Goal: Use online tool/utility: Utilize a website feature to perform a specific function

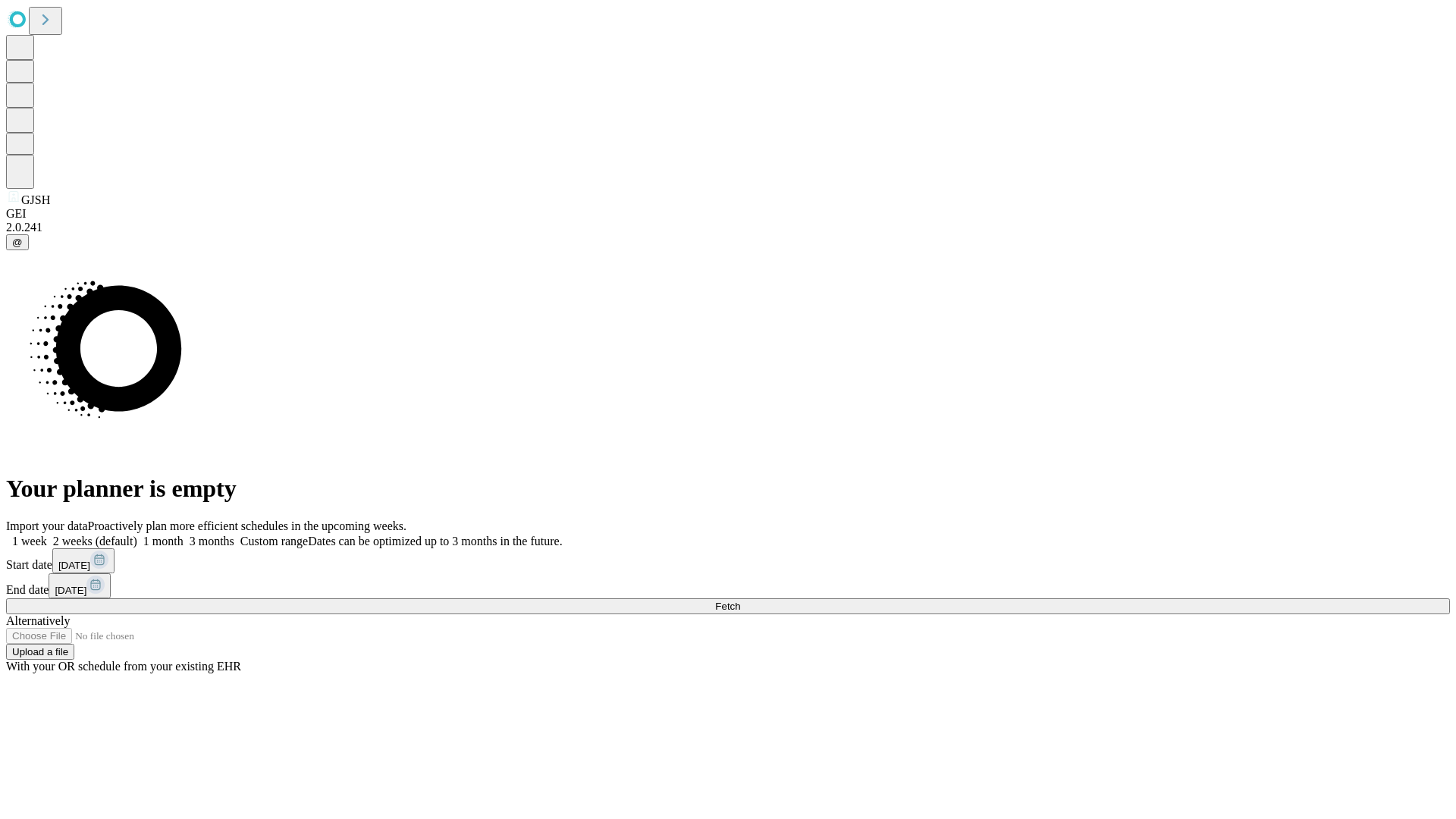
click at [740, 600] on span "Fetch" at bounding box center [727, 606] width 25 height 11
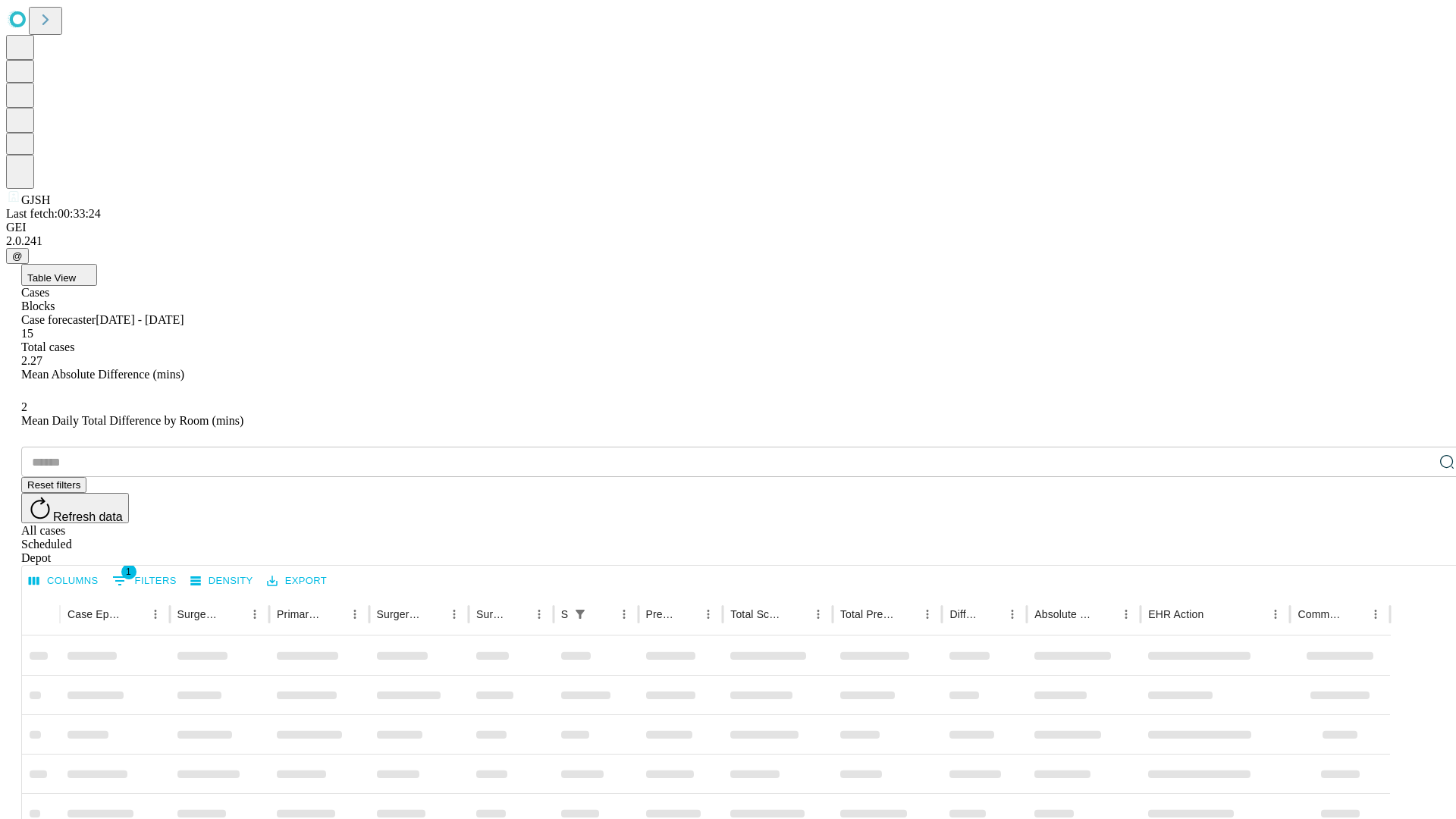
click at [76, 272] on span "Table View" at bounding box center [52, 278] width 49 height 11
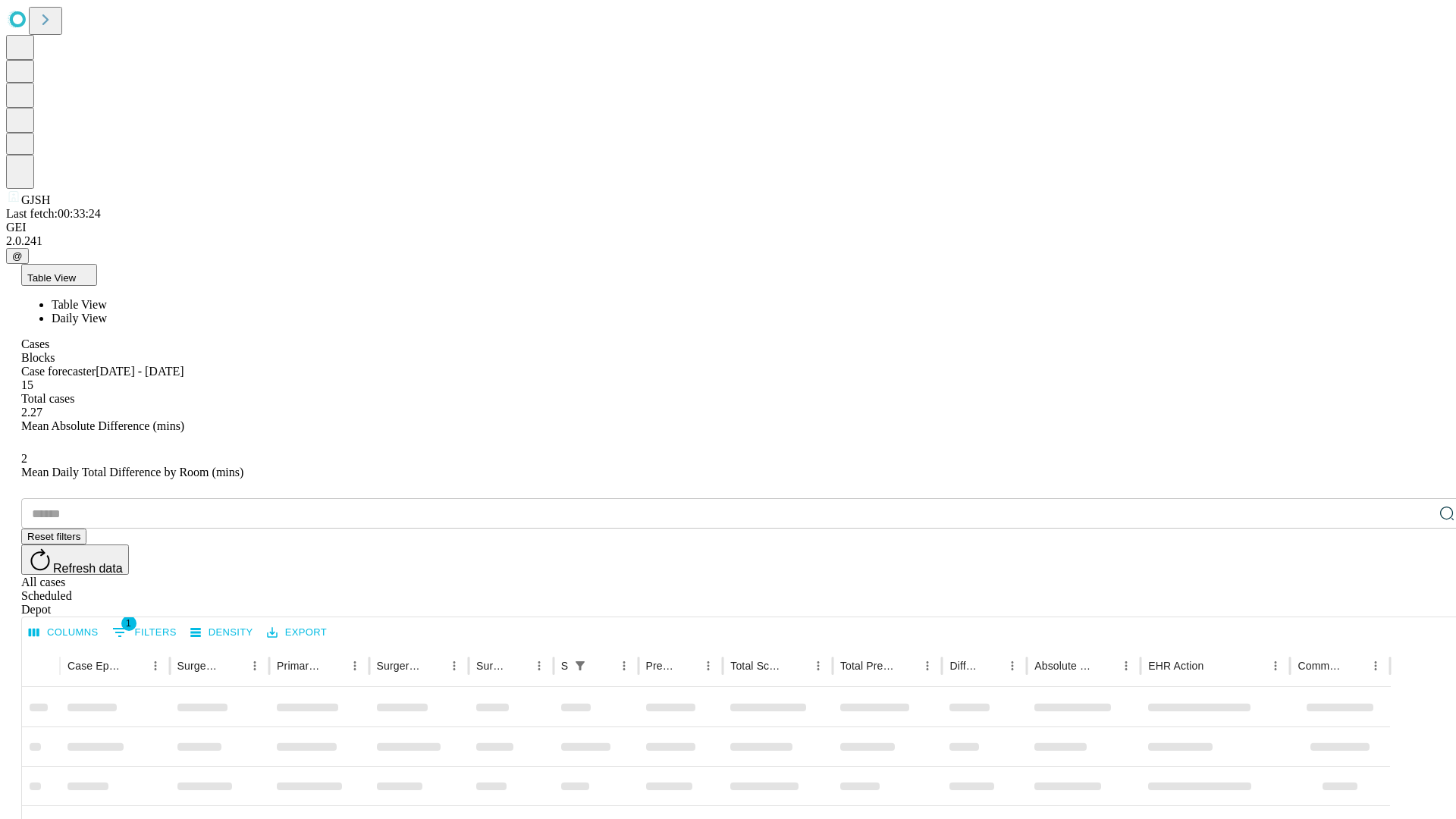
click at [107, 312] on span "Daily View" at bounding box center [79, 318] width 55 height 13
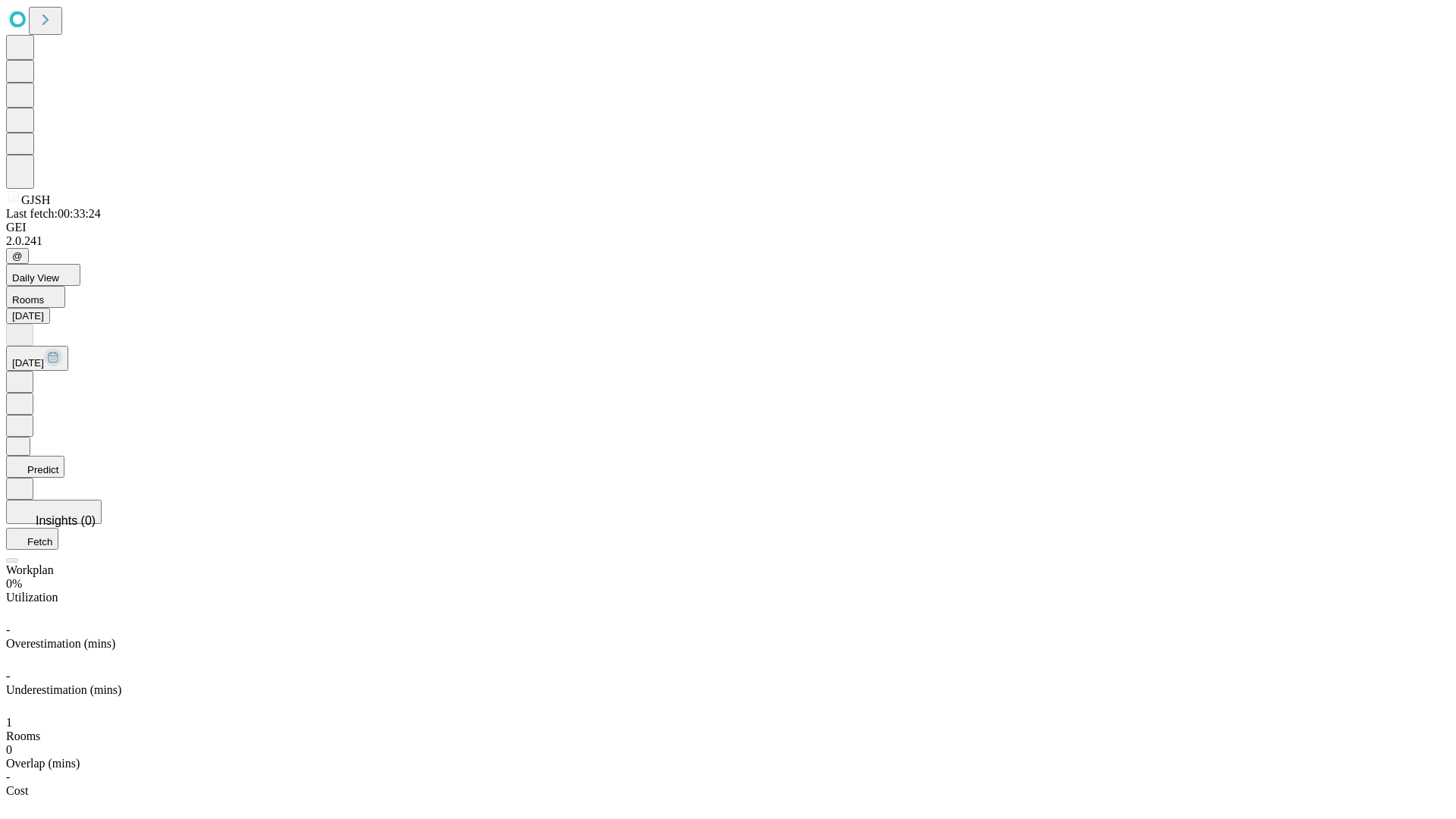
click at [65, 455] on button "Predict" at bounding box center [35, 466] width 58 height 22
